Goal: Task Accomplishment & Management: Manage account settings

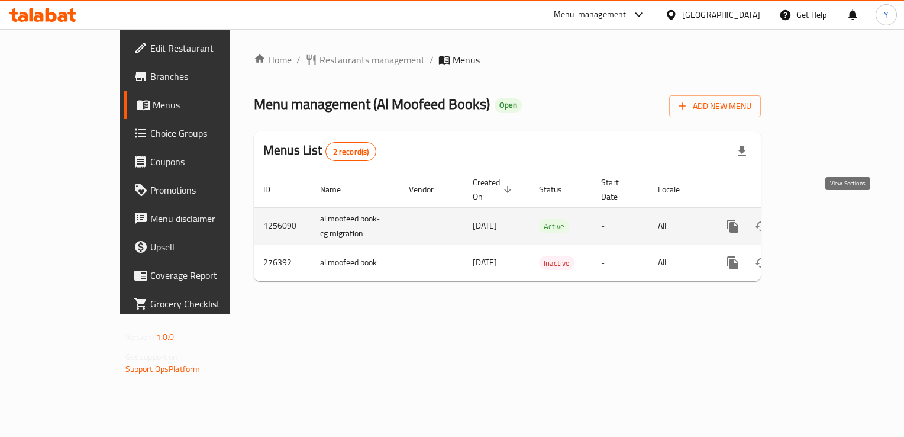
click at [826, 219] on icon "enhanced table" at bounding box center [819, 226] width 14 height 14
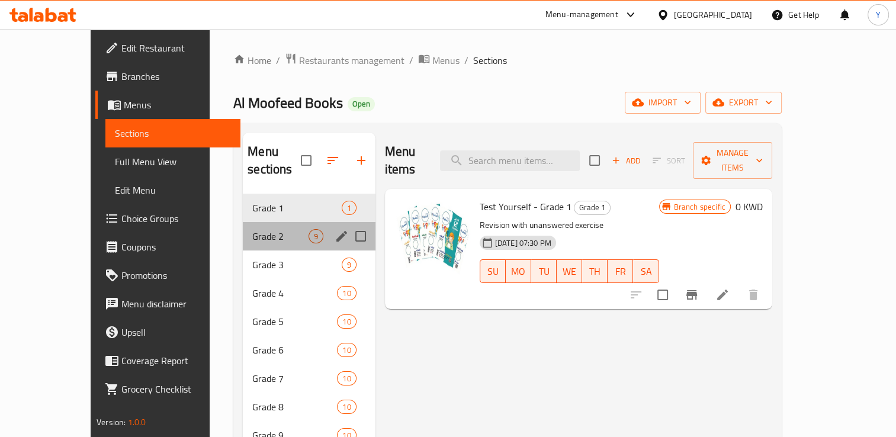
drag, startPoint x: 223, startPoint y: 224, endPoint x: 233, endPoint y: 218, distance: 12.2
click at [243, 222] on div "Grade 2 9" at bounding box center [309, 236] width 132 height 28
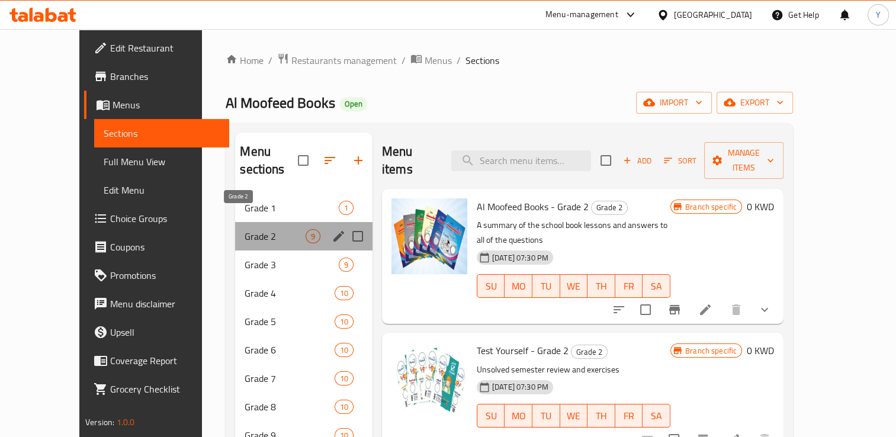
click at [244, 229] on span "Grade 2" at bounding box center [274, 236] width 60 height 14
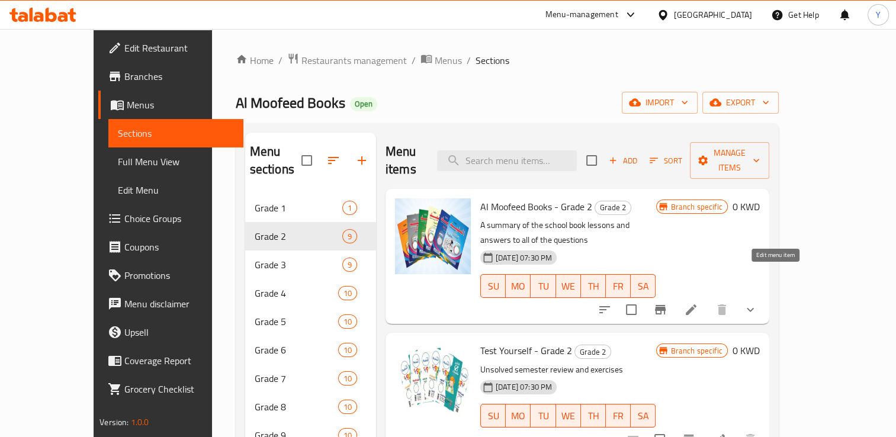
click at [698, 302] on icon at bounding box center [691, 309] width 14 height 14
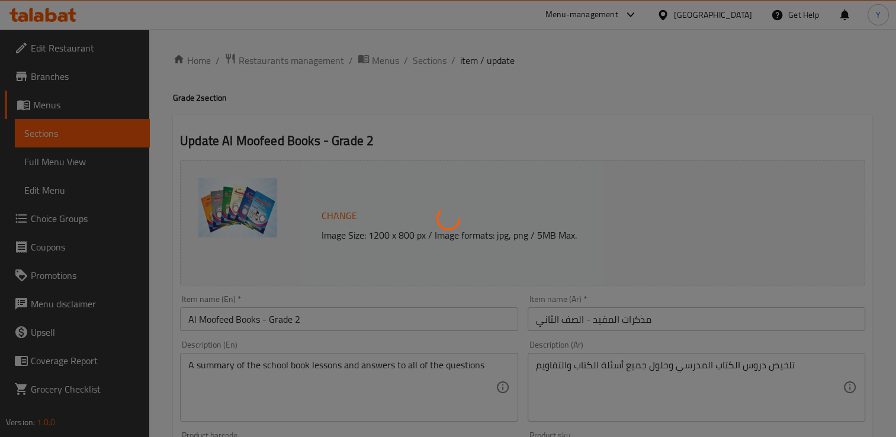
type input "إختيارك من الفصل الدراسي:"
type input "1"
type input "اختر من المواد التالية - المنهج الجديد"
type input "1"
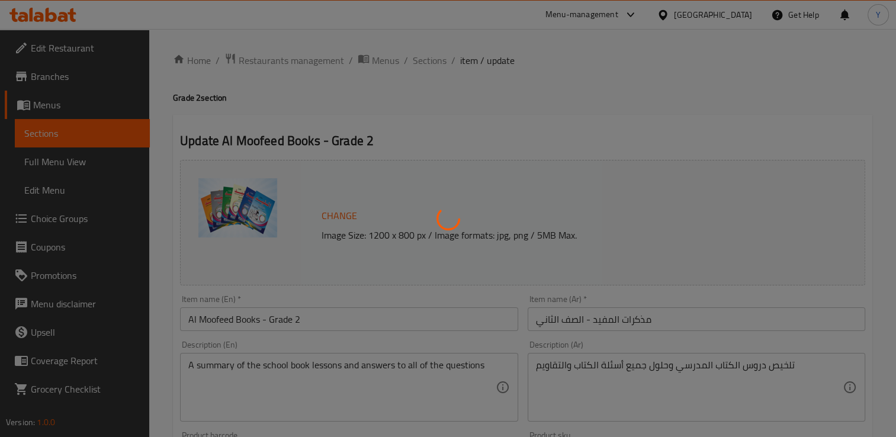
type input "6"
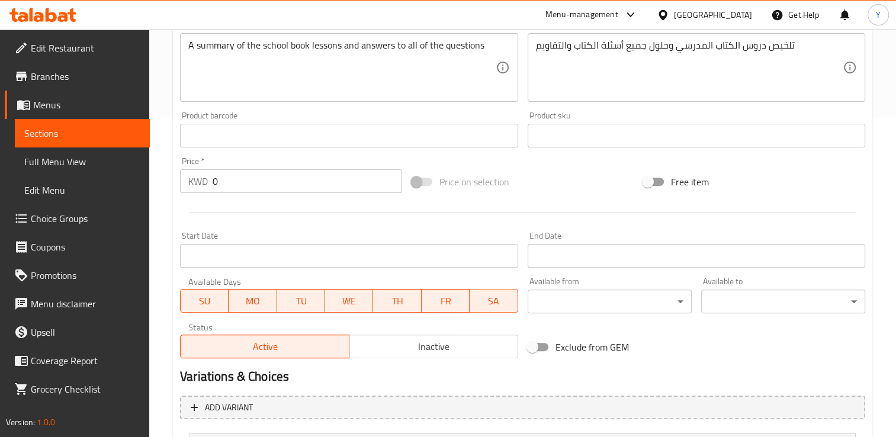
scroll to position [321, 0]
click at [307, 176] on input "0" at bounding box center [307, 180] width 189 height 24
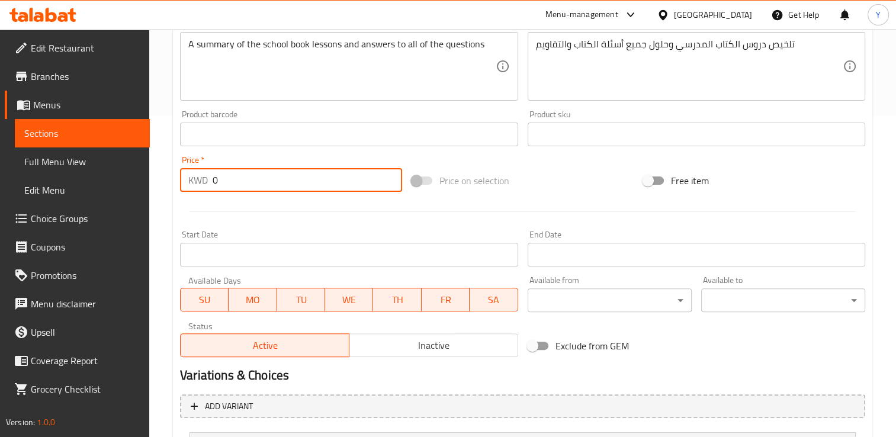
click at [307, 176] on input "0" at bounding box center [307, 180] width 189 height 24
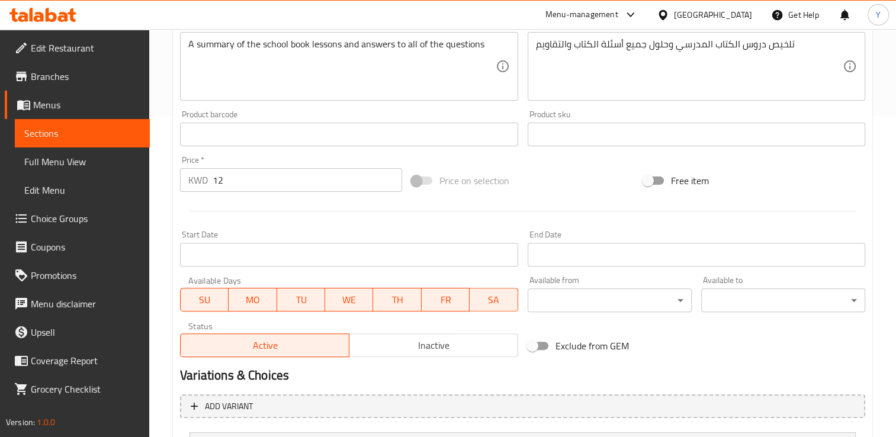
click at [329, 204] on div at bounding box center [522, 211] width 694 height 29
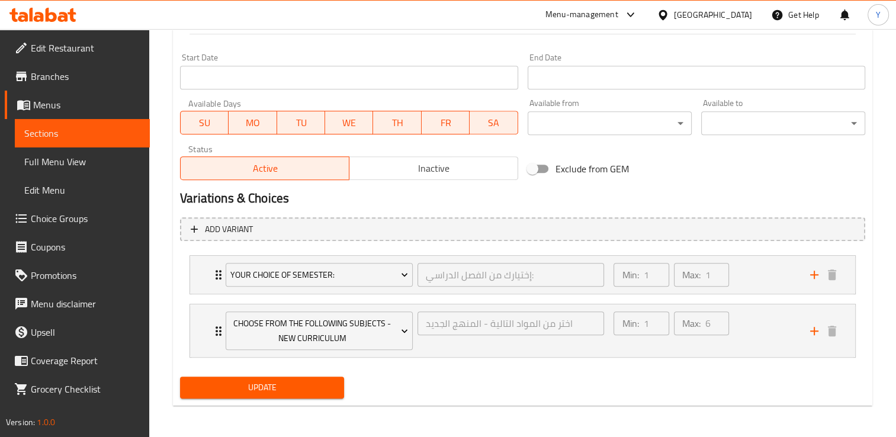
scroll to position [253, 0]
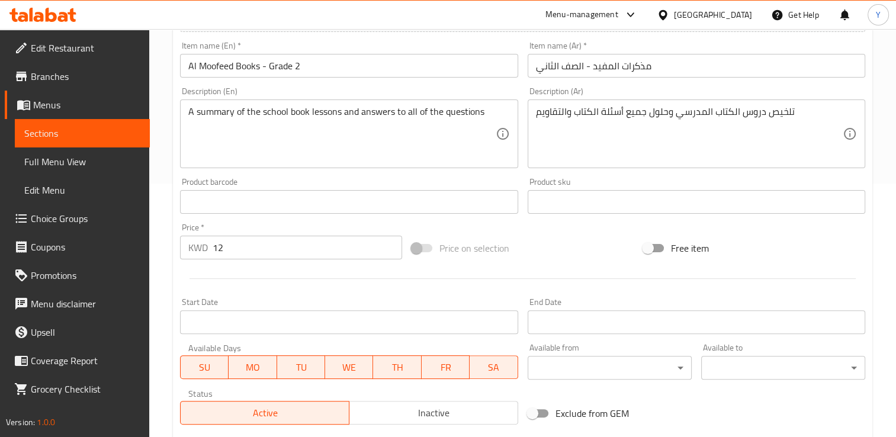
click at [282, 252] on input "12" at bounding box center [307, 248] width 189 height 24
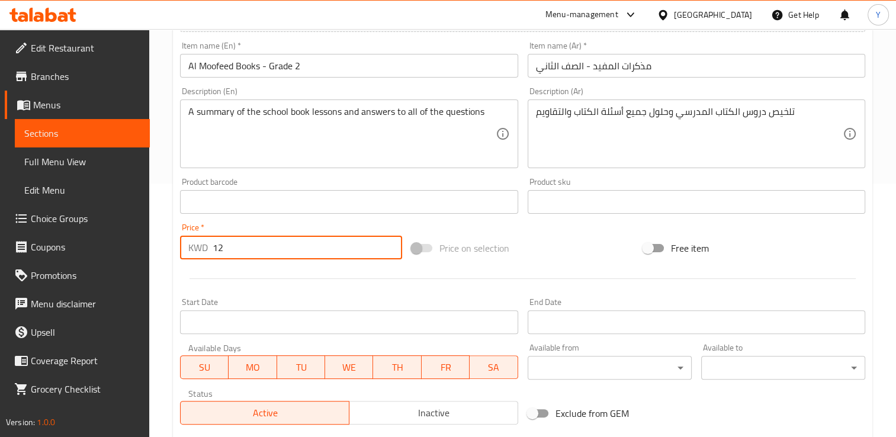
type input "1"
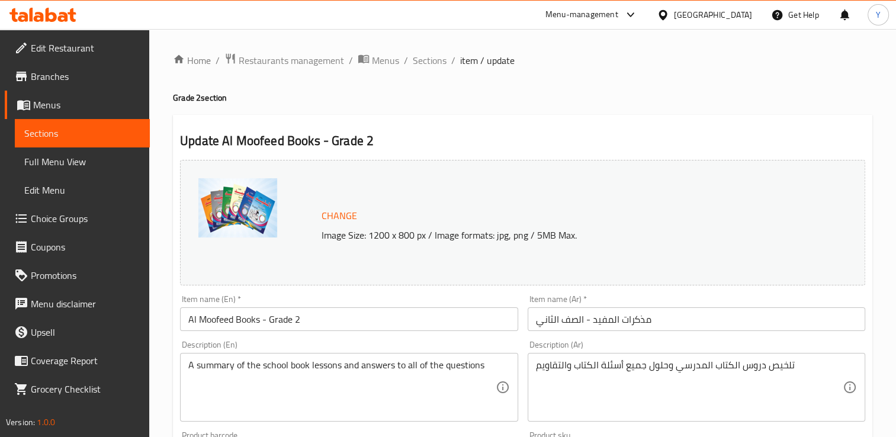
scroll to position [222, 0]
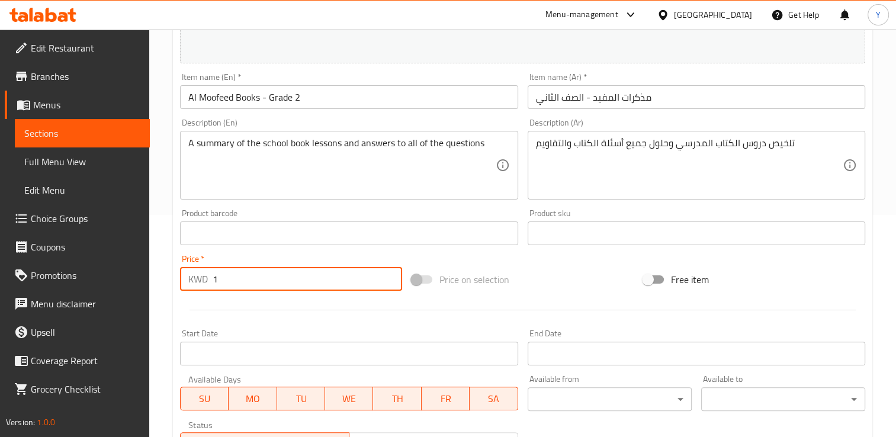
type input "12"
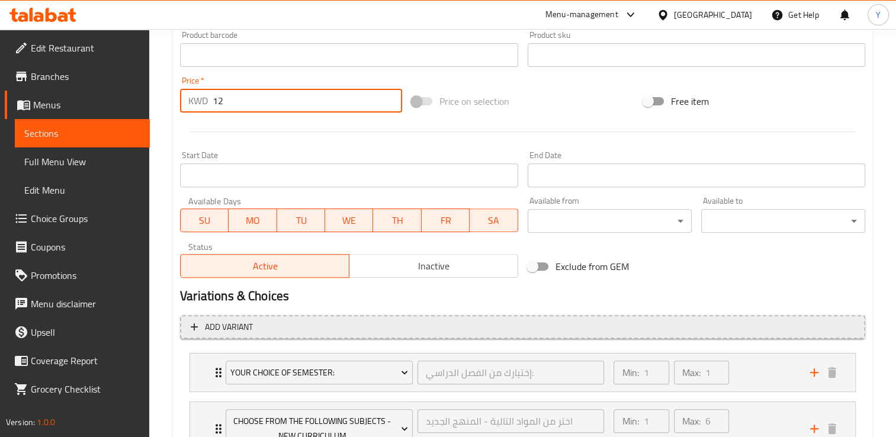
scroll to position [498, 0]
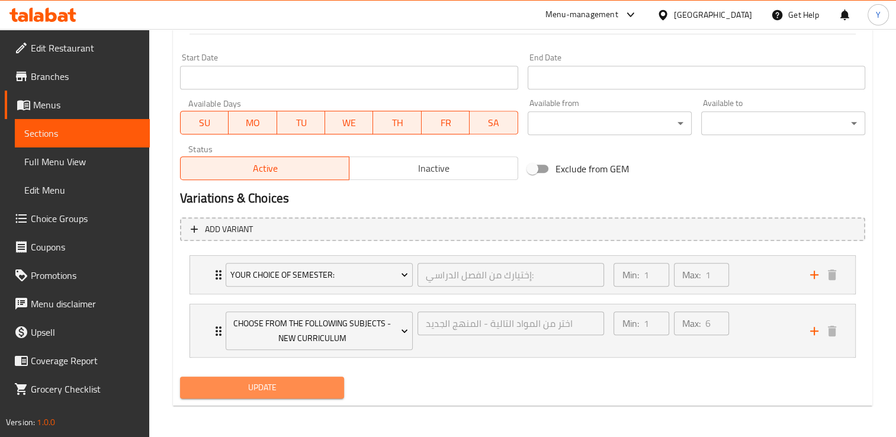
click at [276, 390] on span "Update" at bounding box center [261, 387] width 145 height 15
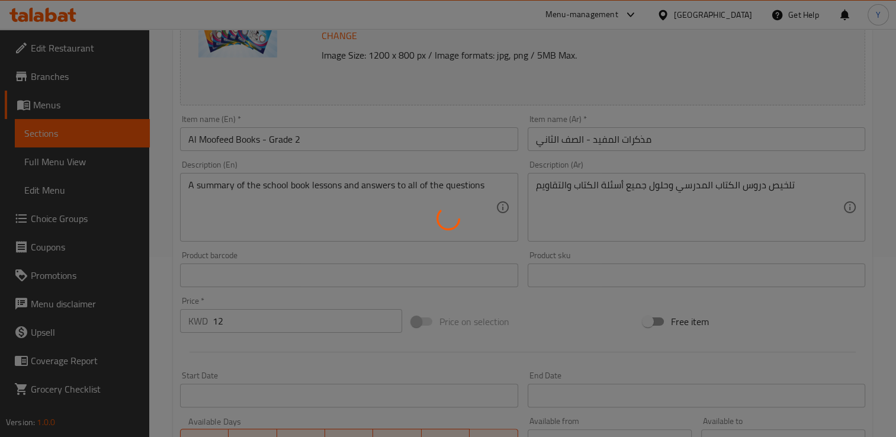
scroll to position [0, 0]
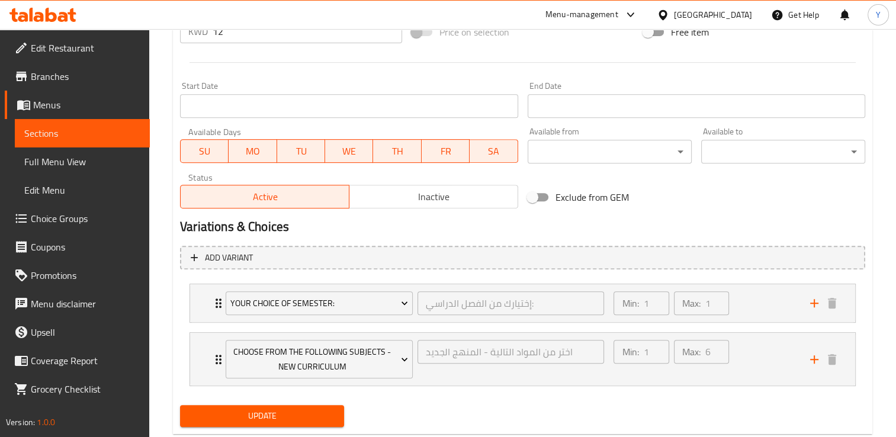
scroll to position [498, 0]
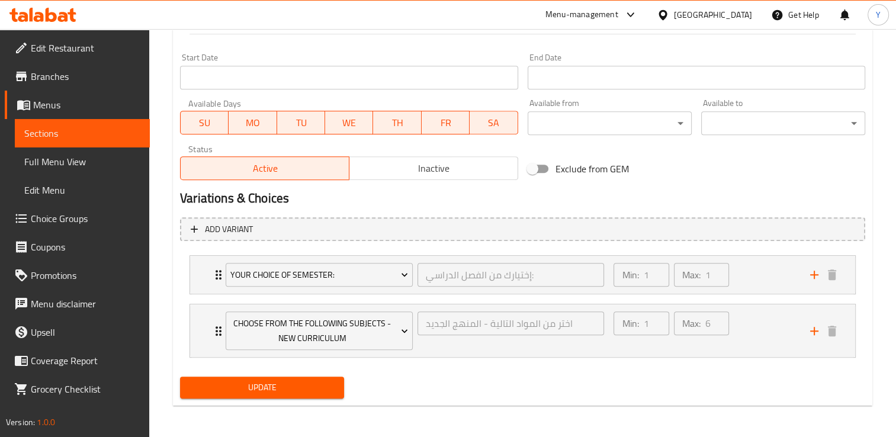
click at [273, 390] on span "Update" at bounding box center [261, 387] width 145 height 15
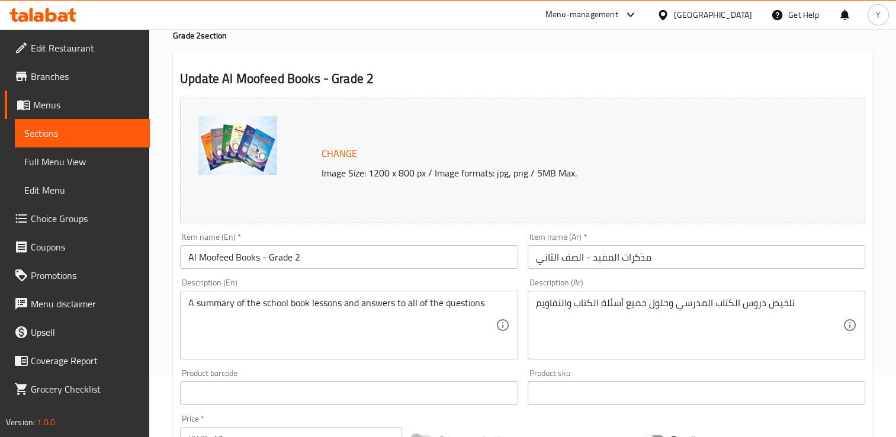
scroll to position [0, 0]
